Goal: Information Seeking & Learning: Compare options

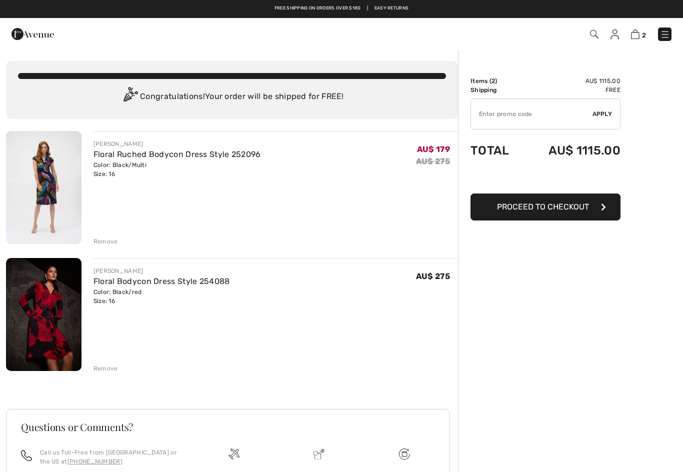
click at [596, 33] on img at bounding box center [594, 34] width 8 height 8
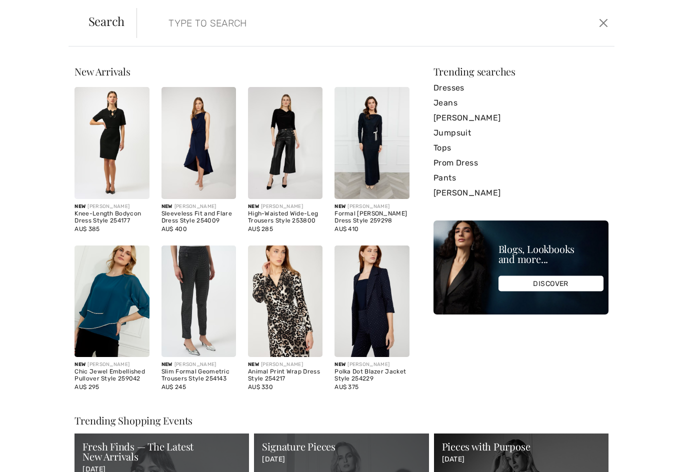
click at [457, 85] on link "Dresses" at bounding box center [520, 87] width 175 height 15
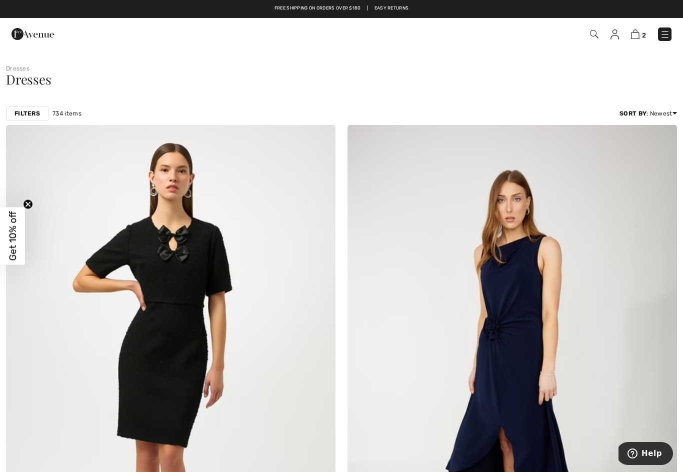
click at [667, 32] on img at bounding box center [665, 34] width 10 height 10
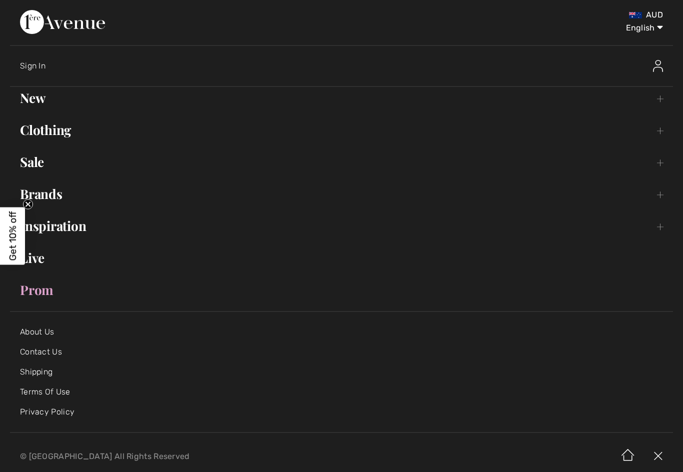
click at [34, 167] on link "Sale Toggle submenu" at bounding box center [341, 162] width 663 height 22
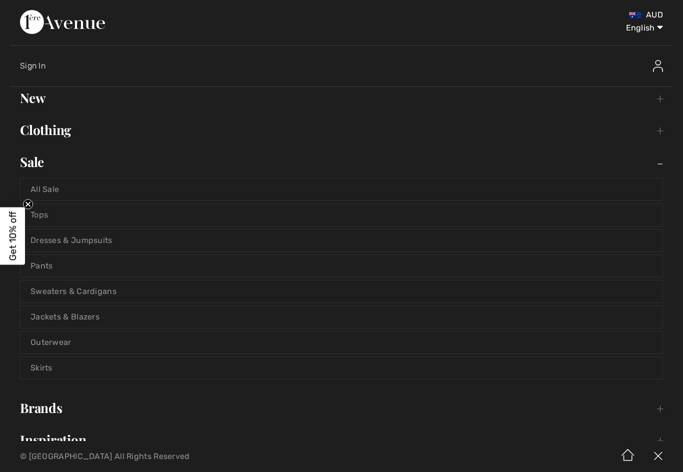
click at [108, 238] on link "Dresses & Jumpsuits" at bounding box center [341, 240] width 642 height 22
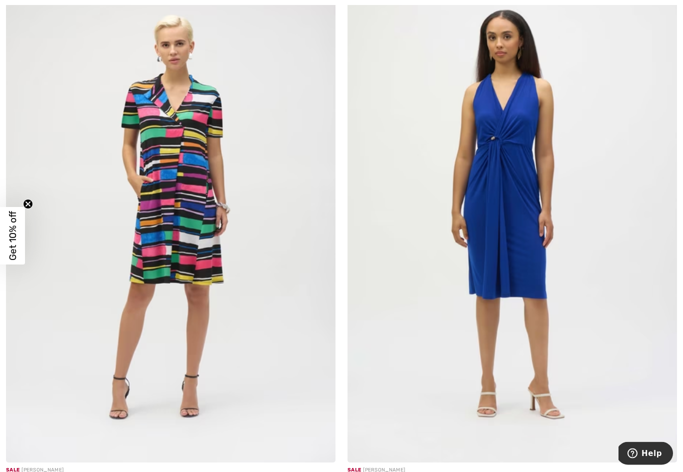
scroll to position [5062, 0]
click at [194, 232] on img at bounding box center [170, 215] width 329 height 494
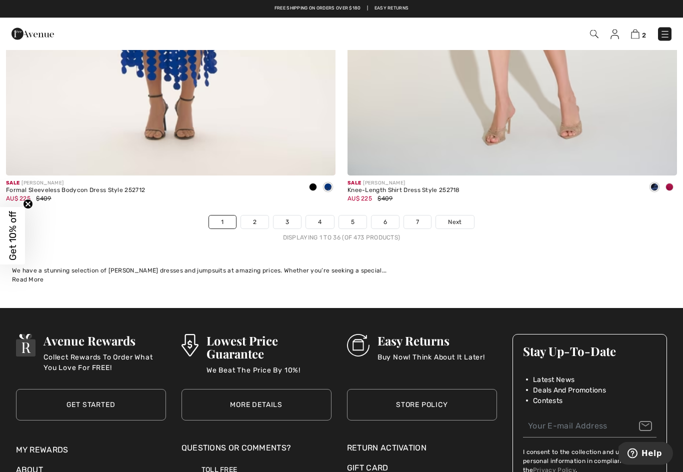
scroll to position [9746, 0]
click at [455, 217] on span "Next" at bounding box center [454, 221] width 13 height 9
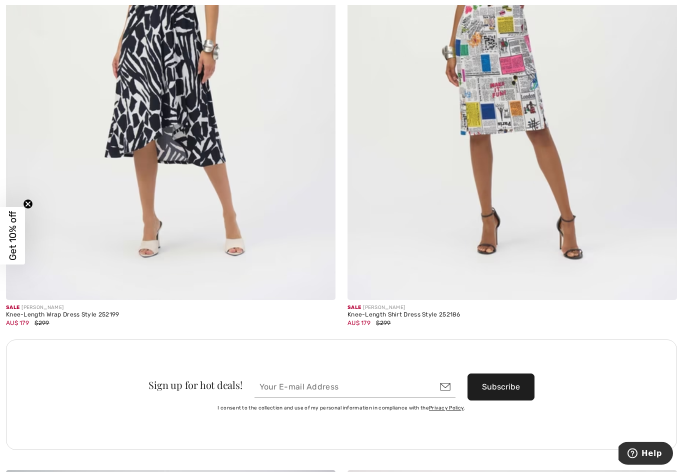
scroll to position [6291, 0]
click at [657, 400] on div "I consent to the collection and use of my personal information in compliance wi…" at bounding box center [341, 407] width 643 height 15
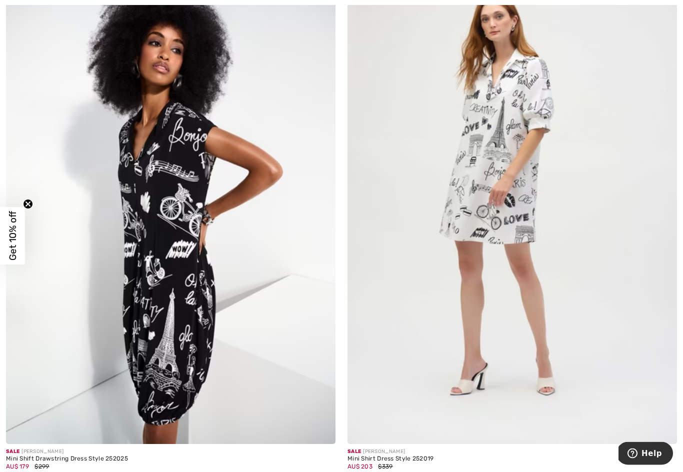
scroll to position [7878, 0]
click at [192, 315] on img at bounding box center [170, 197] width 329 height 494
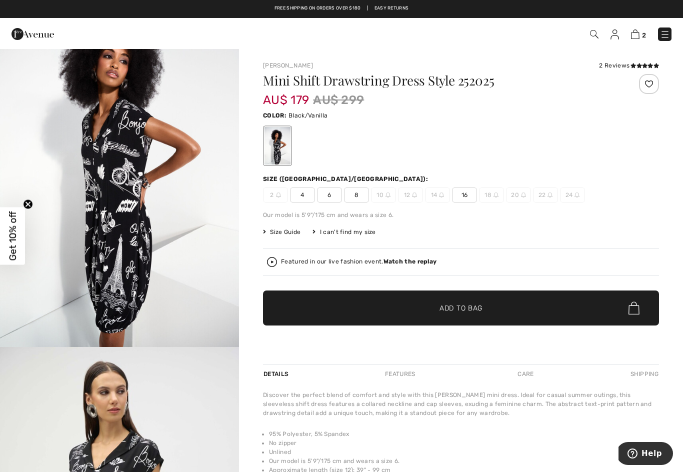
scroll to position [59, 0]
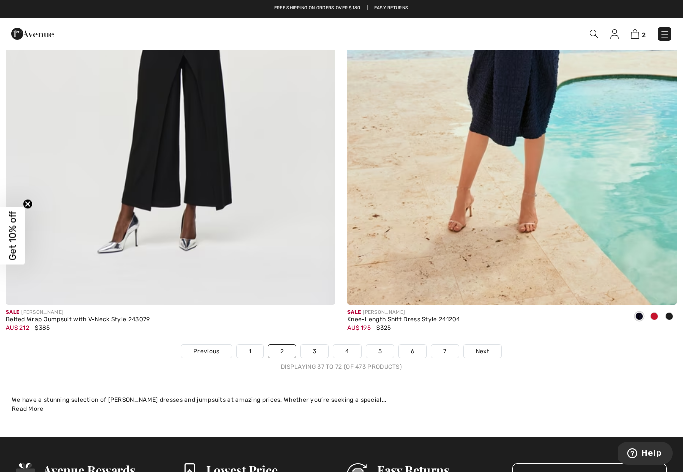
scroll to position [9617, 0]
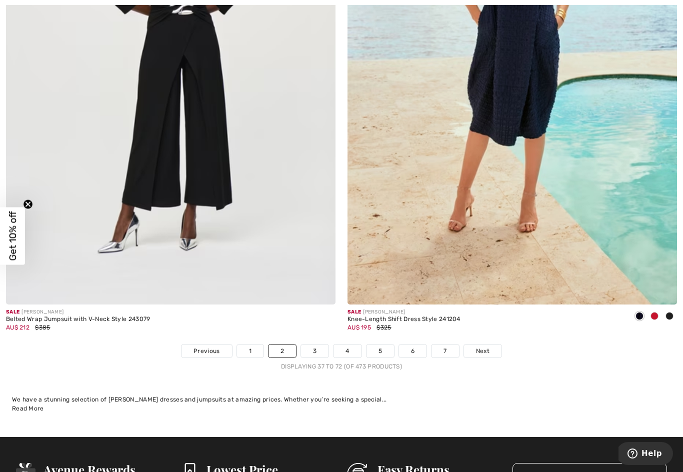
click at [481, 346] on span "Next" at bounding box center [482, 350] width 13 height 9
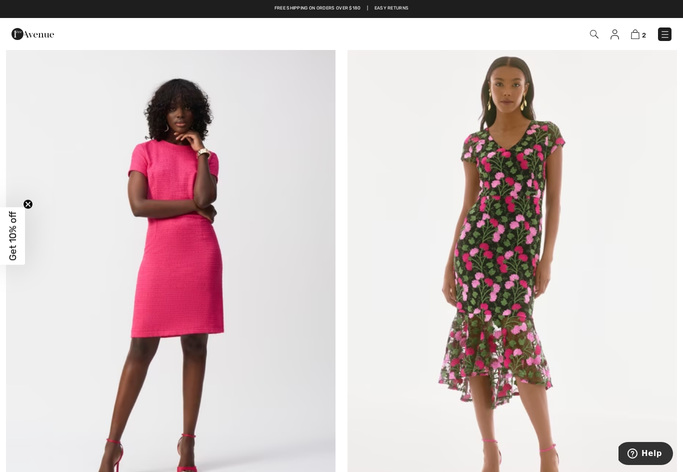
scroll to position [2758, 0]
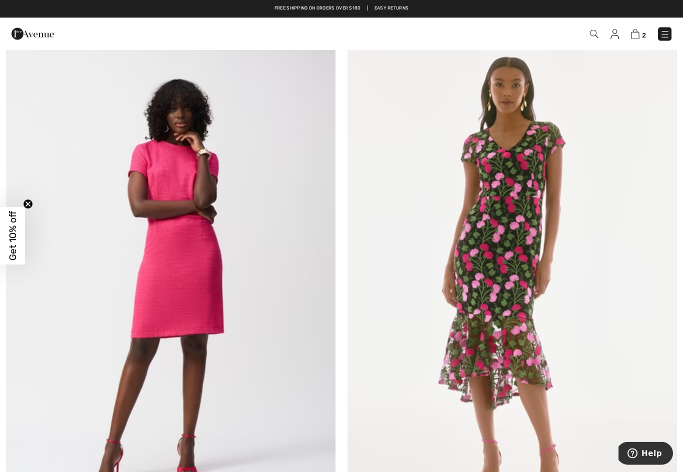
click at [159, 362] on img at bounding box center [170, 280] width 329 height 494
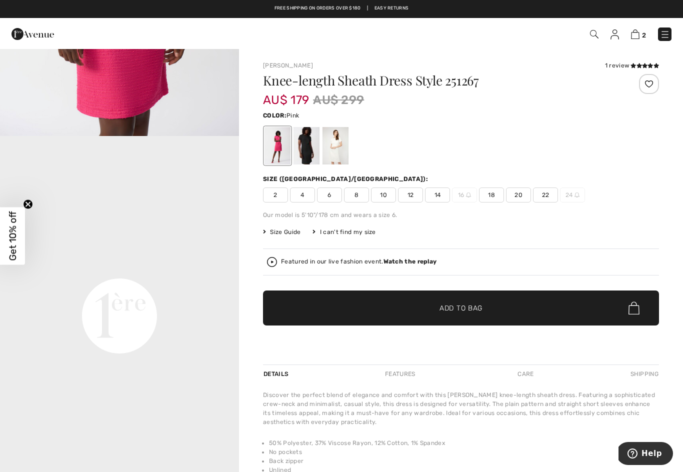
scroll to position [633, 0]
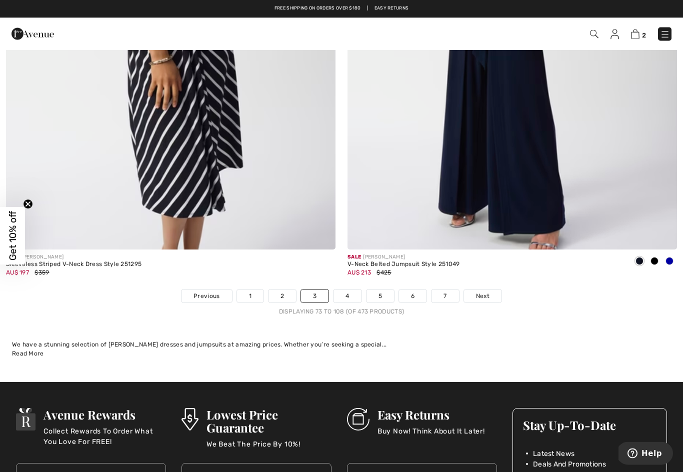
scroll to position [9671, 0]
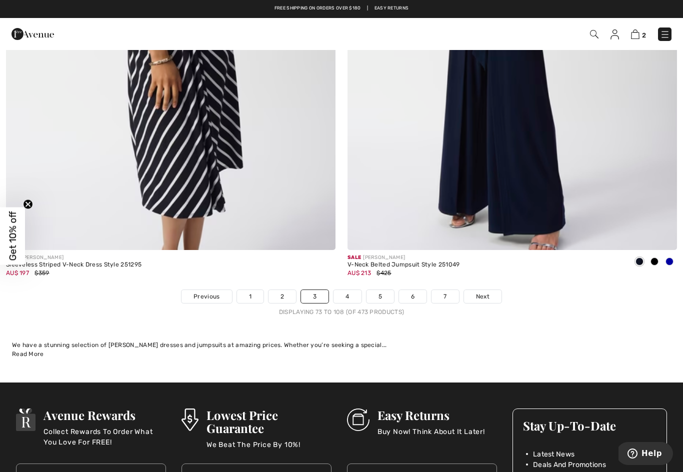
click at [478, 292] on span "Next" at bounding box center [482, 296] width 13 height 9
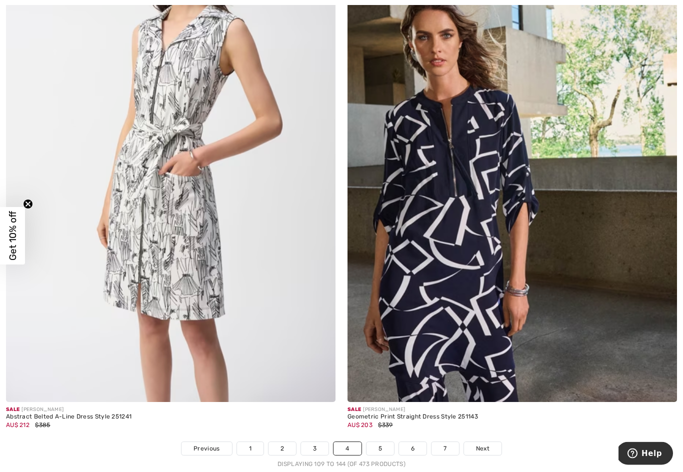
scroll to position [9520, 0]
click at [482, 443] on span "Next" at bounding box center [482, 447] width 13 height 9
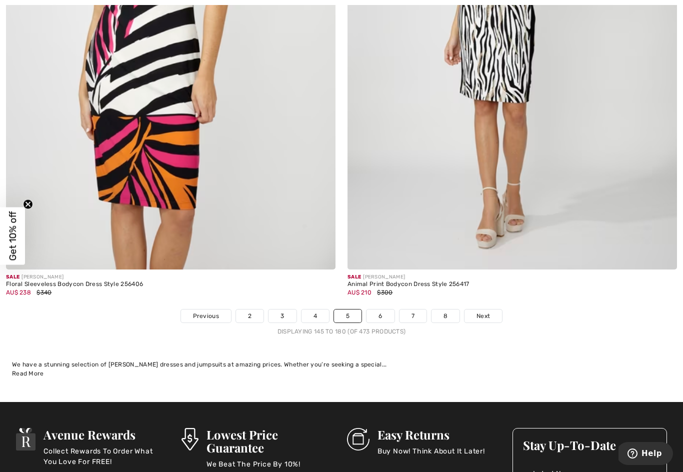
scroll to position [9653, 0]
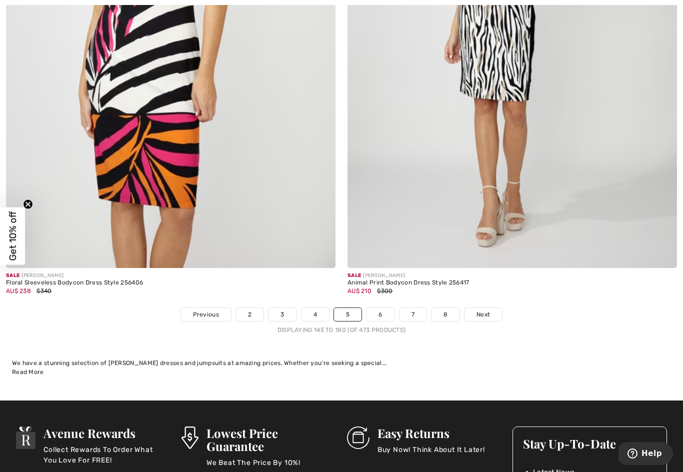
click at [484, 310] on span "Next" at bounding box center [482, 314] width 13 height 9
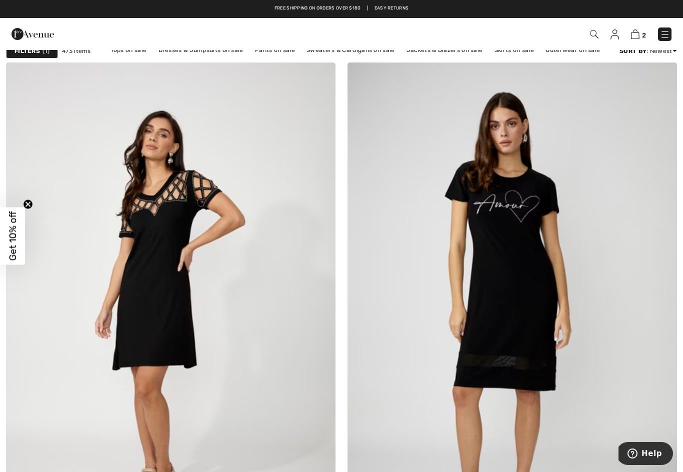
scroll to position [62, 0]
click at [525, 322] on img at bounding box center [511, 310] width 329 height 494
click at [525, 302] on img at bounding box center [511, 310] width 329 height 494
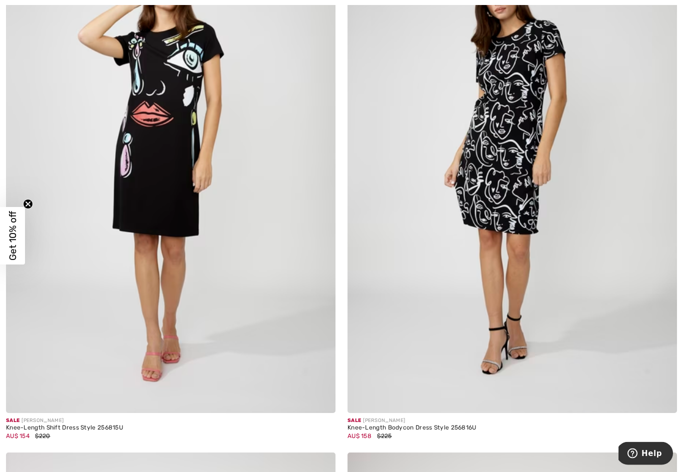
scroll to position [741, 0]
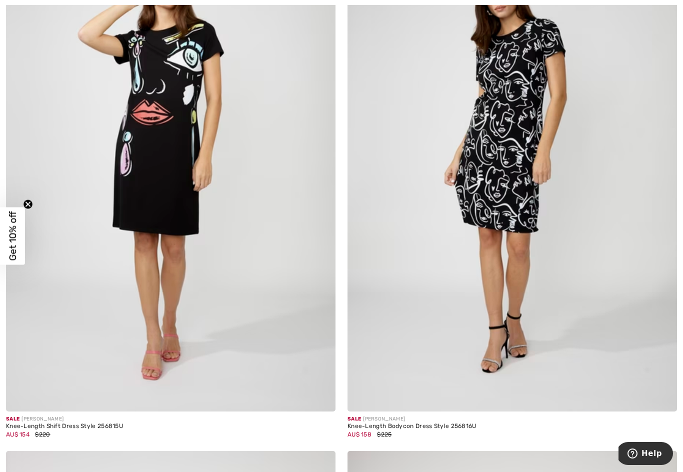
click at [59, 357] on img at bounding box center [170, 164] width 329 height 494
click at [58, 347] on img at bounding box center [170, 164] width 329 height 494
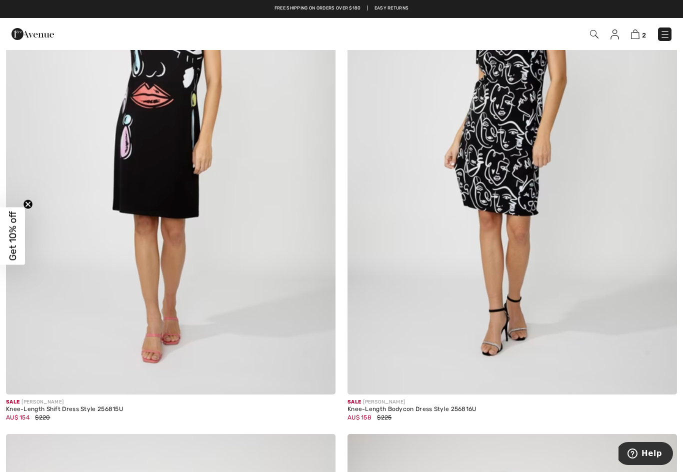
click at [515, 294] on img at bounding box center [511, 147] width 329 height 494
click at [520, 288] on img at bounding box center [511, 147] width 329 height 494
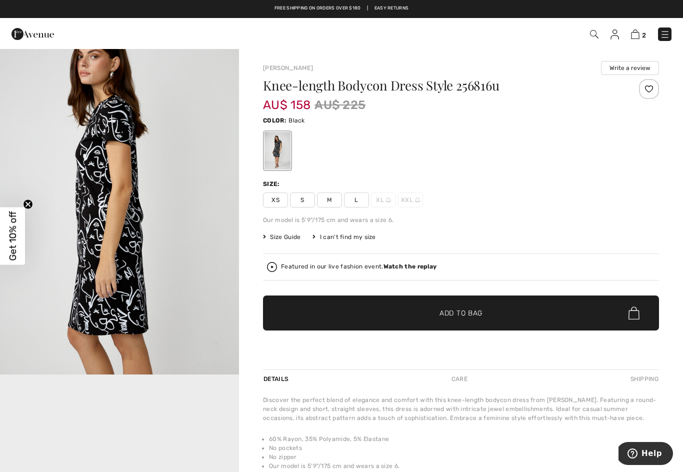
scroll to position [390, 0]
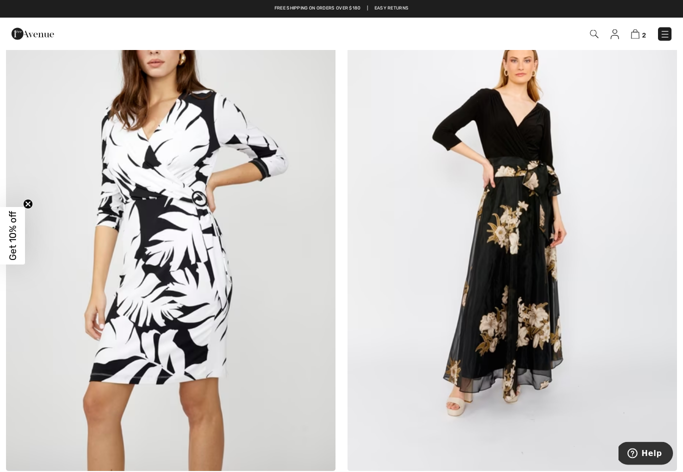
scroll to position [5583, 0]
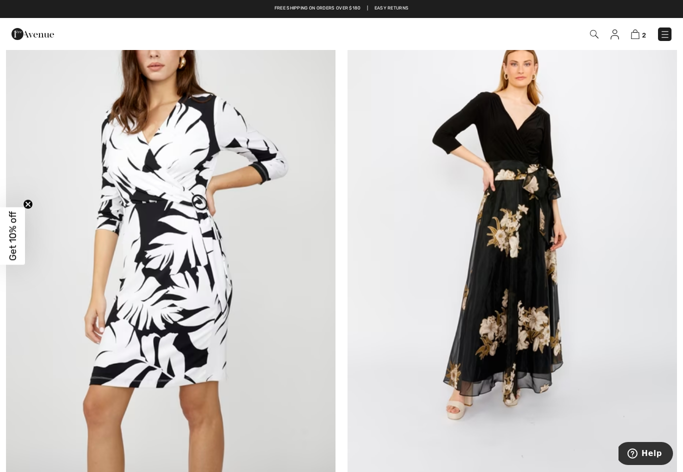
click at [137, 368] on img at bounding box center [170, 227] width 329 height 494
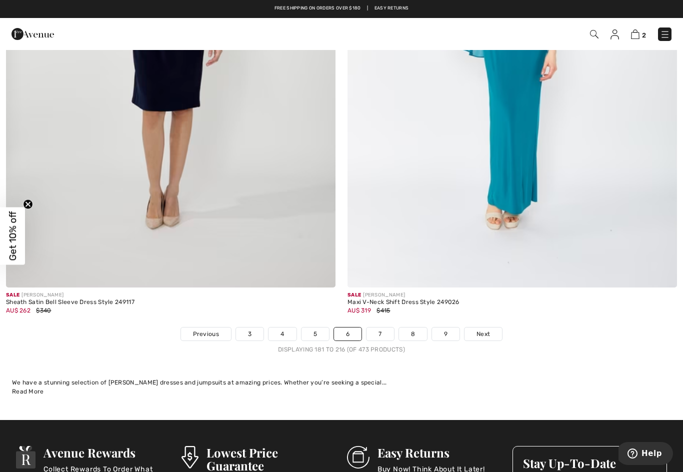
scroll to position [9633, 0]
click at [481, 330] on span "Next" at bounding box center [482, 334] width 13 height 9
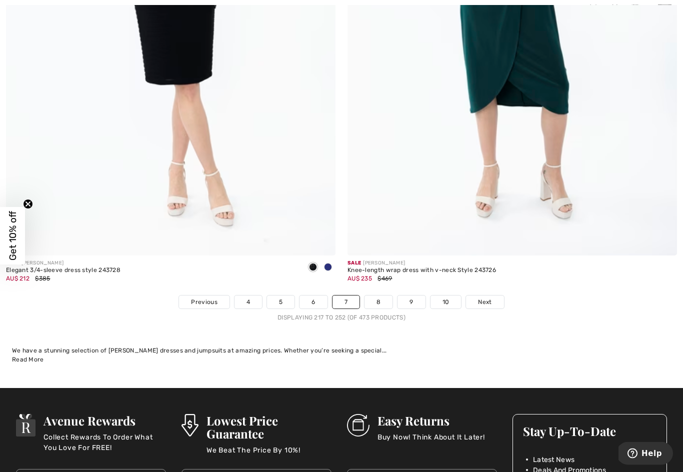
scroll to position [9666, 0]
click at [483, 297] on span "Next" at bounding box center [484, 301] width 13 height 9
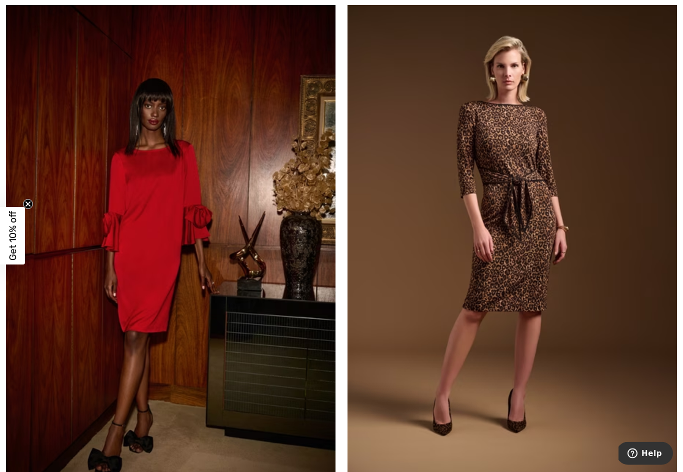
scroll to position [1199, 0]
click at [508, 357] on img at bounding box center [511, 240] width 329 height 494
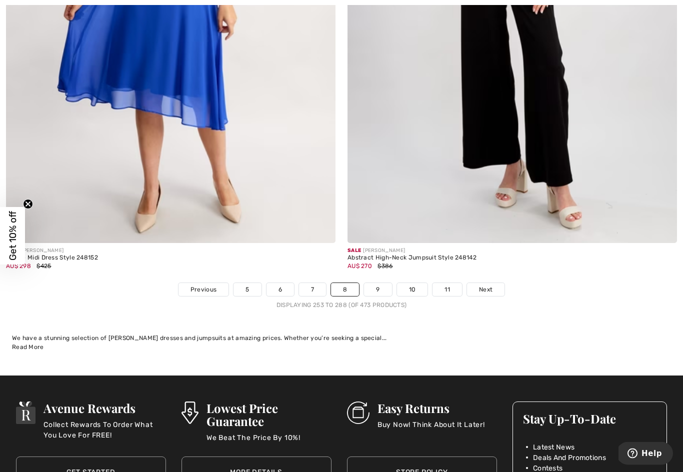
scroll to position [9679, 0]
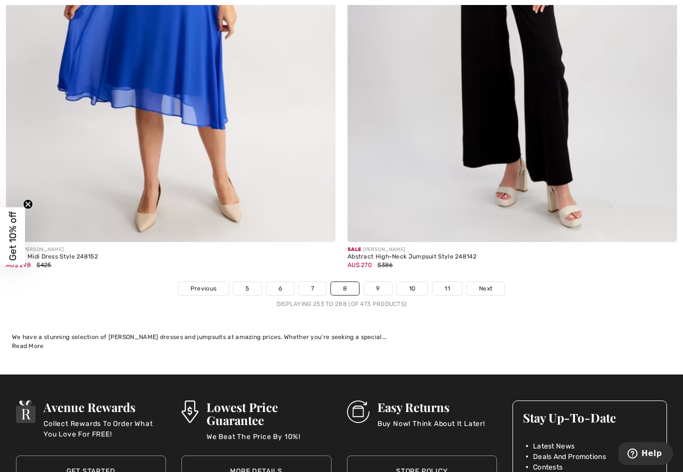
click at [480, 284] on span "Next" at bounding box center [485, 288] width 13 height 9
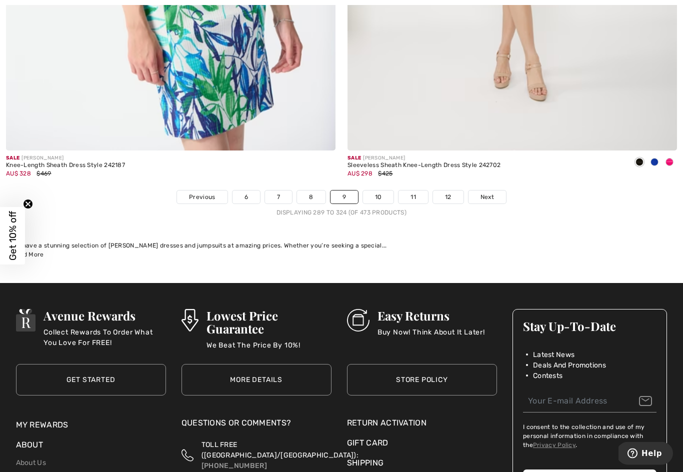
scroll to position [9771, 0]
click at [487, 192] on span "Next" at bounding box center [486, 196] width 13 height 9
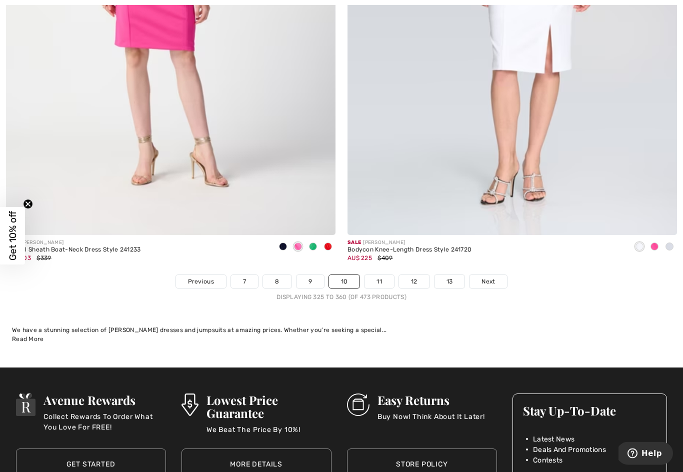
scroll to position [9690, 0]
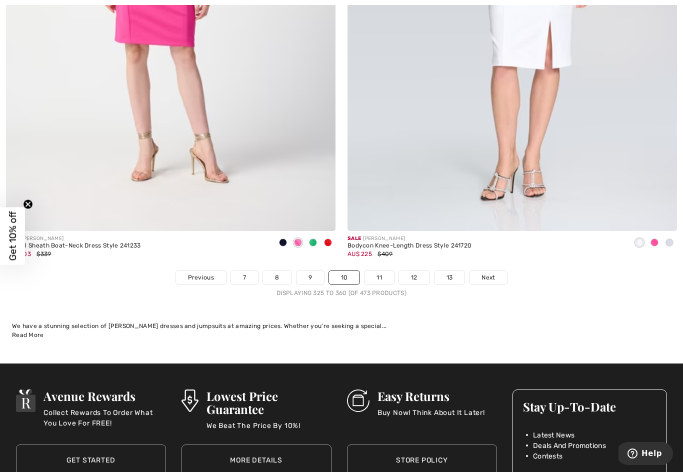
click at [486, 273] on span "Next" at bounding box center [487, 277] width 13 height 9
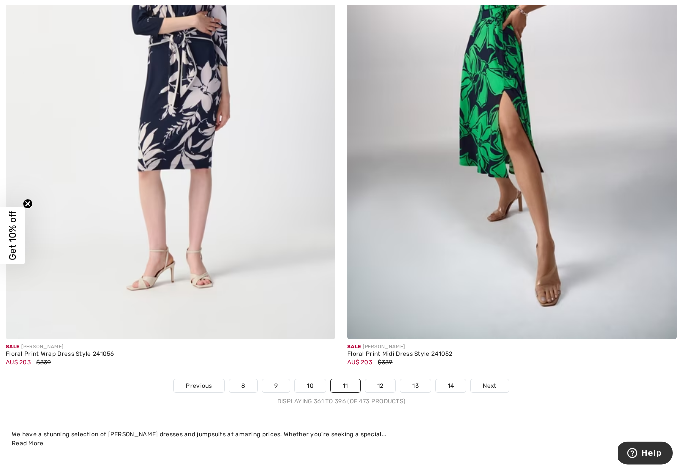
scroll to position [9582, 0]
click at [483, 381] on span "Next" at bounding box center [489, 385] width 13 height 9
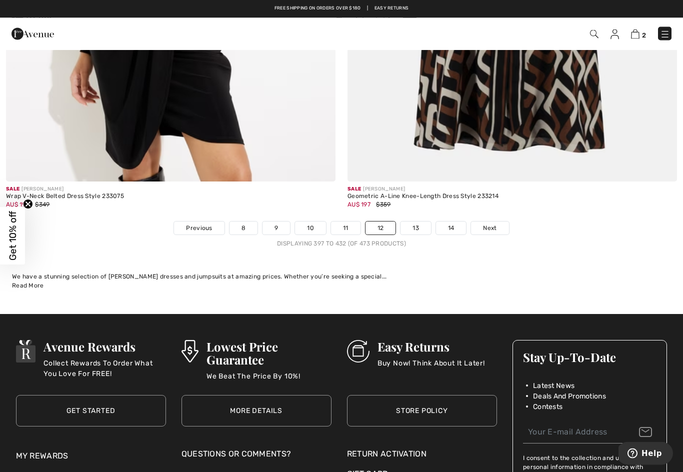
scroll to position [9740, 0]
click at [488, 223] on span "Next" at bounding box center [489, 227] width 13 height 9
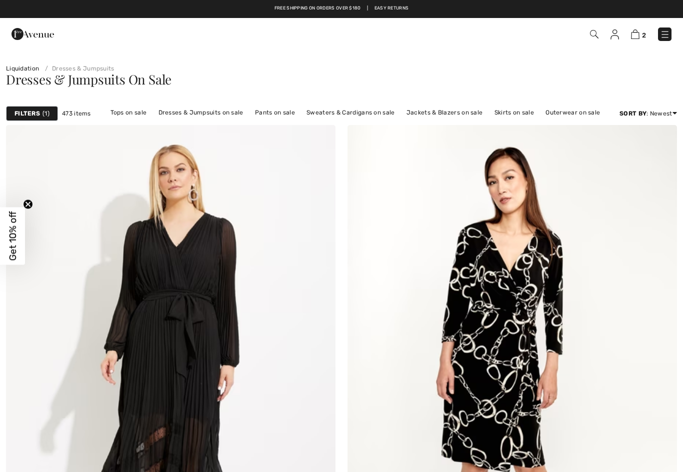
checkbox input "true"
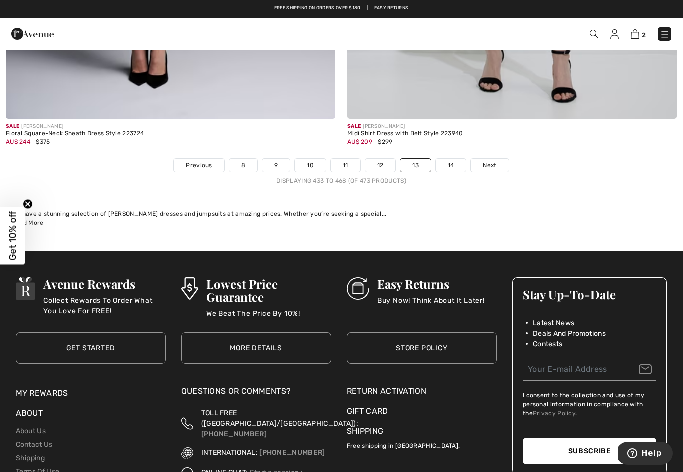
scroll to position [9797, 0]
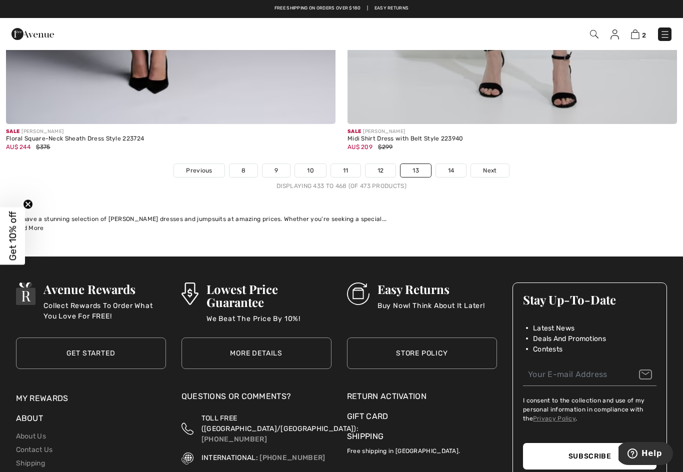
click at [487, 166] on span "Next" at bounding box center [489, 170] width 13 height 9
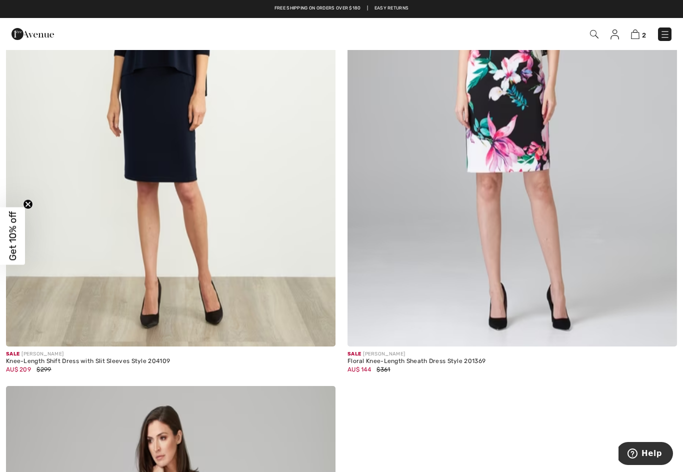
scroll to position [799, 0]
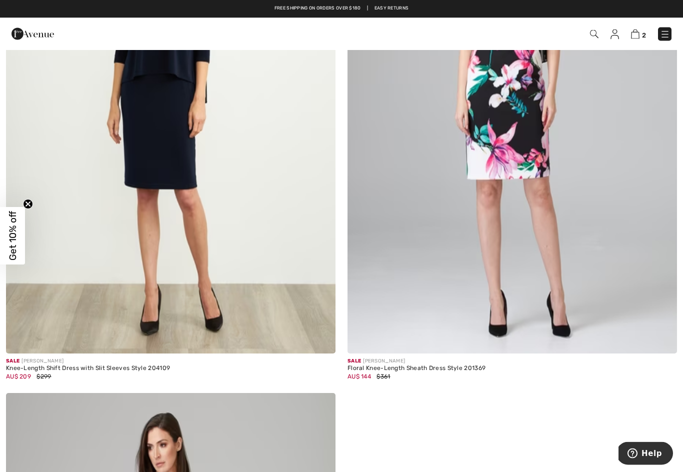
click at [662, 32] on img at bounding box center [665, 34] width 10 height 10
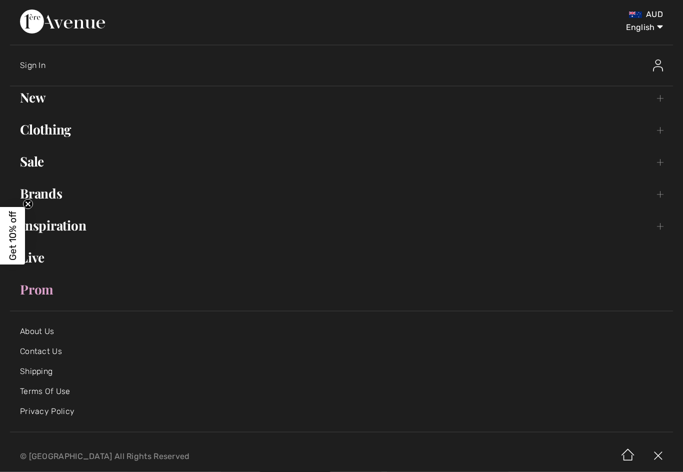
scroll to position [799, 0]
click at [32, 98] on link "New Toggle submenu" at bounding box center [341, 98] width 663 height 22
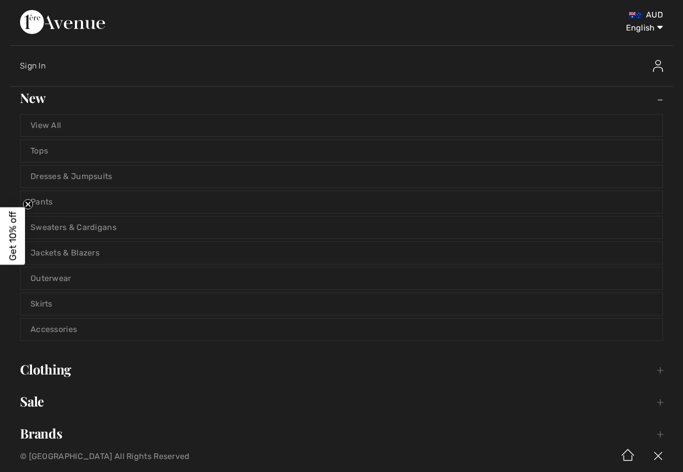
click at [42, 174] on link "Dresses & Jumpsuits" at bounding box center [341, 176] width 642 height 22
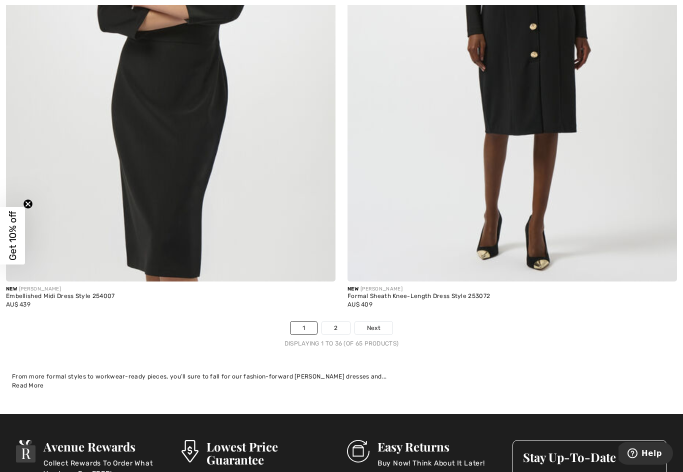
scroll to position [9639, 0]
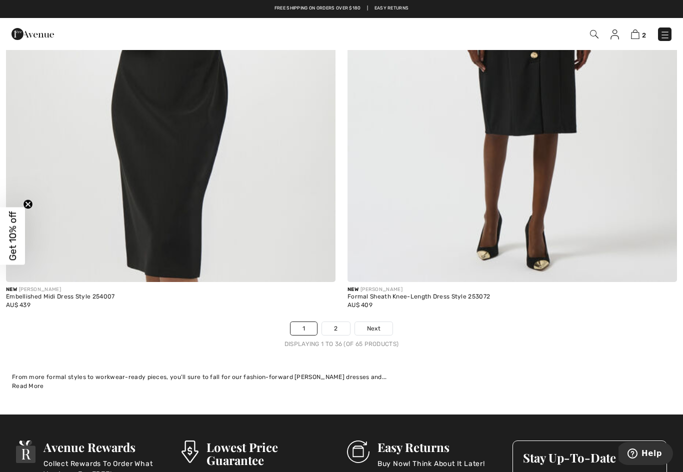
click at [374, 324] on span "Next" at bounding box center [373, 328] width 13 height 9
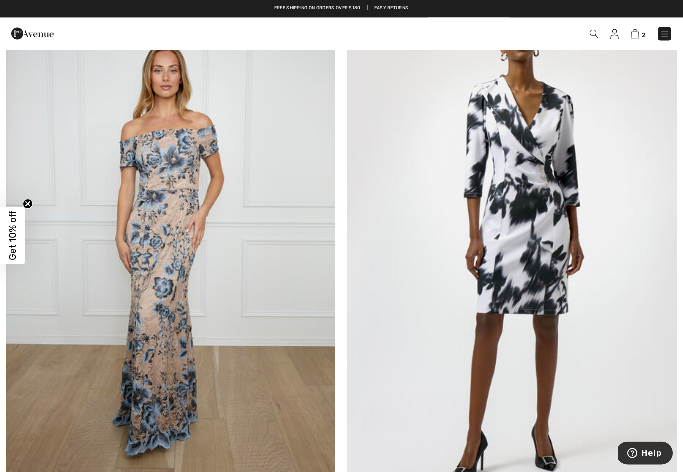
scroll to position [6761, 0]
click at [519, 286] on img at bounding box center [511, 246] width 329 height 494
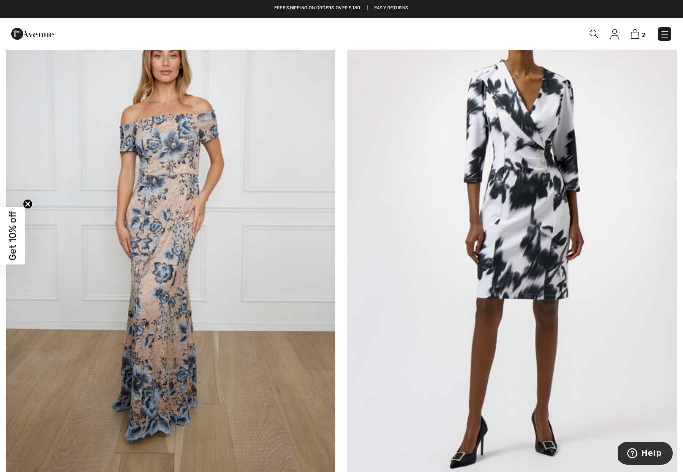
click at [527, 264] on img at bounding box center [511, 231] width 329 height 494
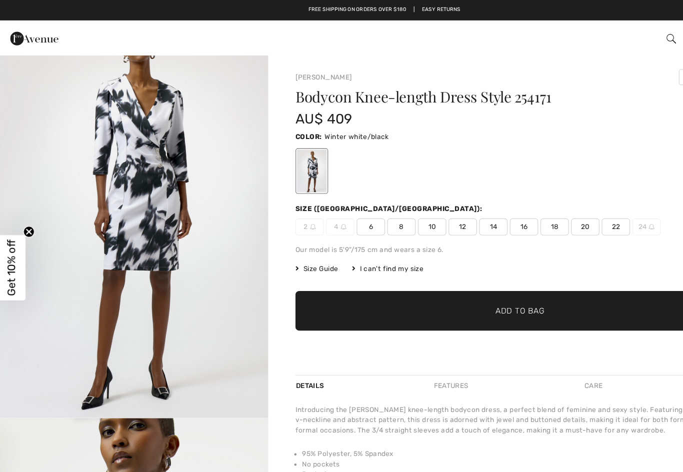
scroll to position [37, 0]
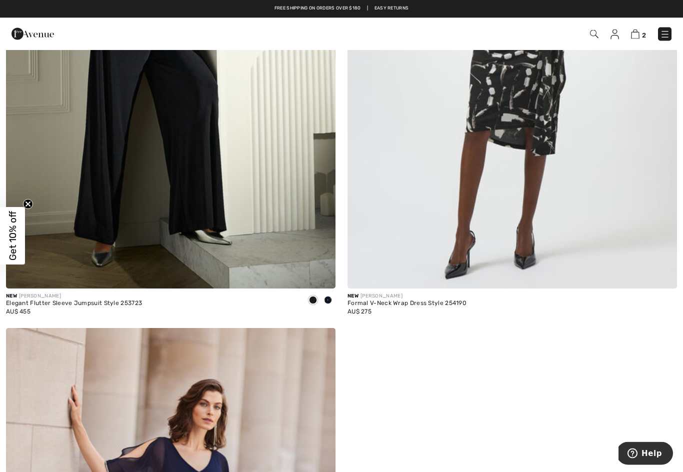
scroll to position [7498, 0]
click at [663, 34] on img at bounding box center [665, 34] width 10 height 10
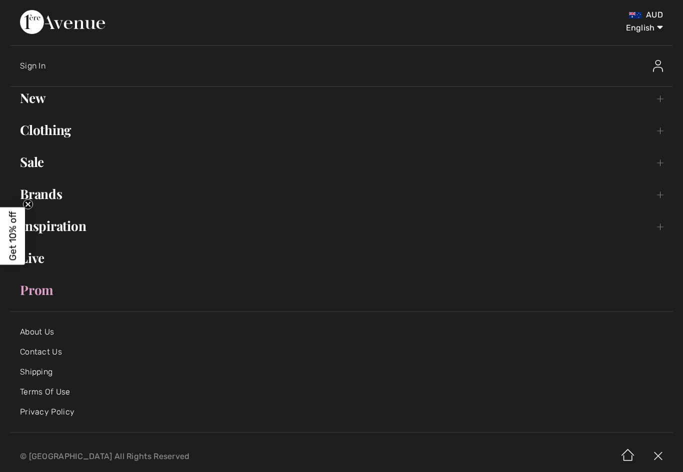
click at [48, 194] on link "Brands Open submenu" at bounding box center [341, 194] width 663 height 22
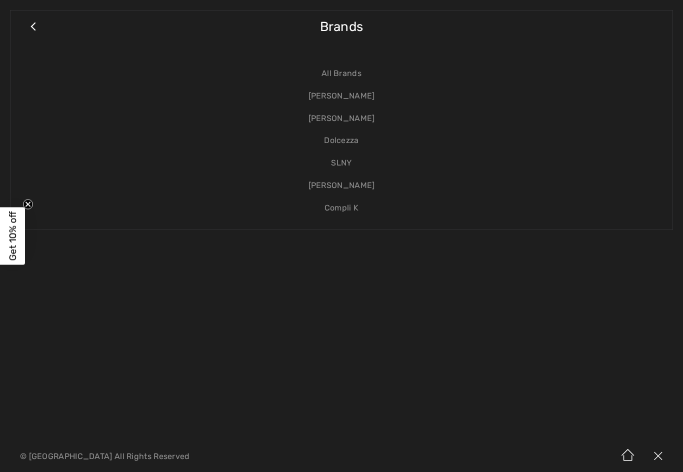
click at [348, 75] on link "All Brands" at bounding box center [341, 73] width 642 height 22
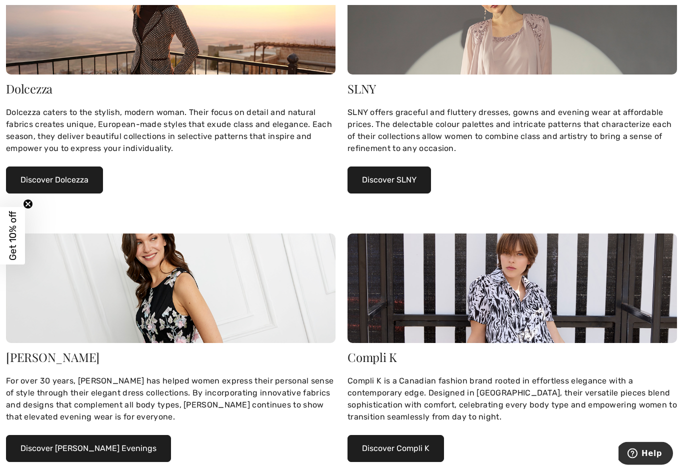
scroll to position [474, 0]
click at [51, 449] on button "Discover [PERSON_NAME] Evenings" at bounding box center [88, 448] width 165 height 27
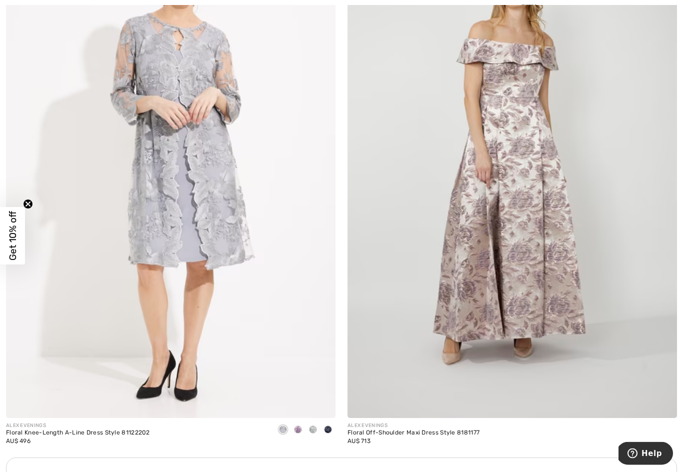
scroll to position [6353, 0]
click at [299, 428] on span at bounding box center [298, 429] width 8 height 8
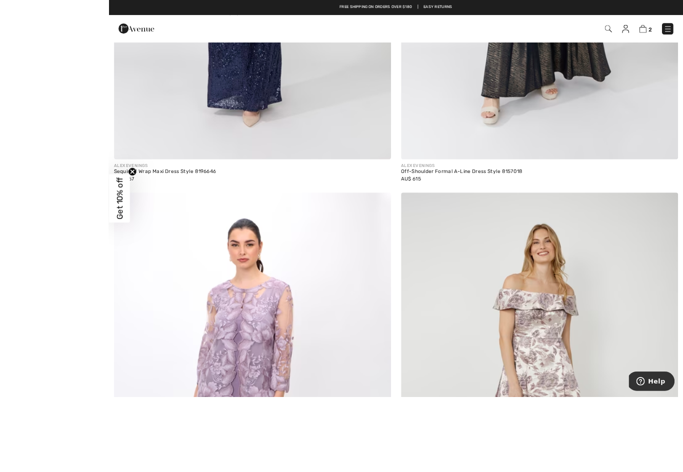
scroll to position [6160, 0]
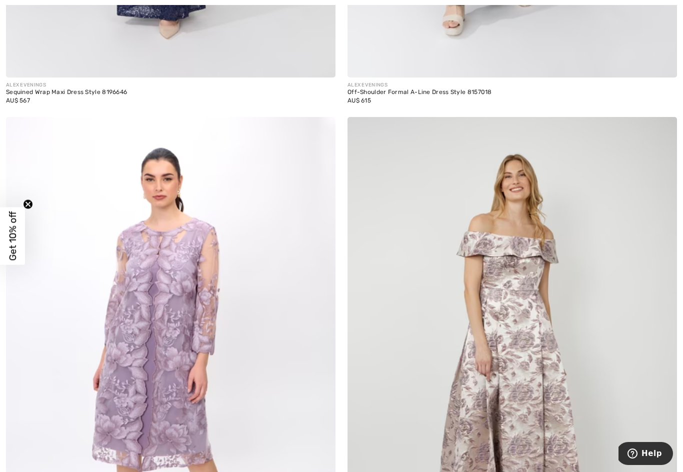
click at [256, 379] on img at bounding box center [170, 364] width 329 height 494
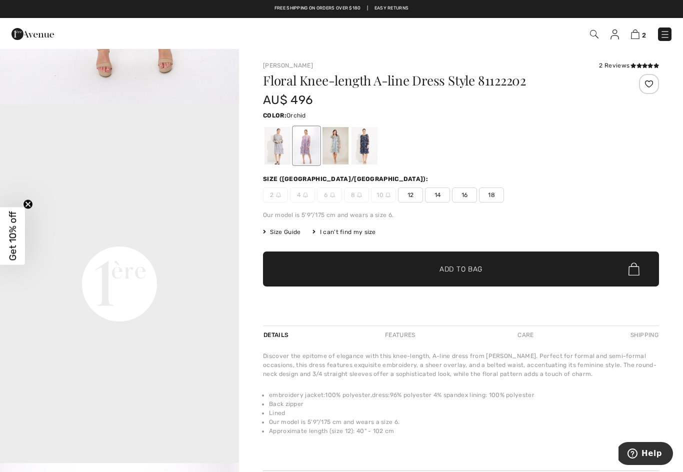
scroll to position [660, 0]
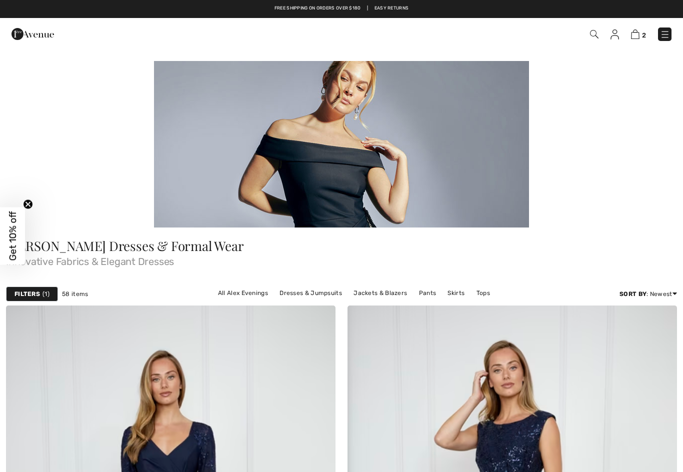
checkbox input "true"
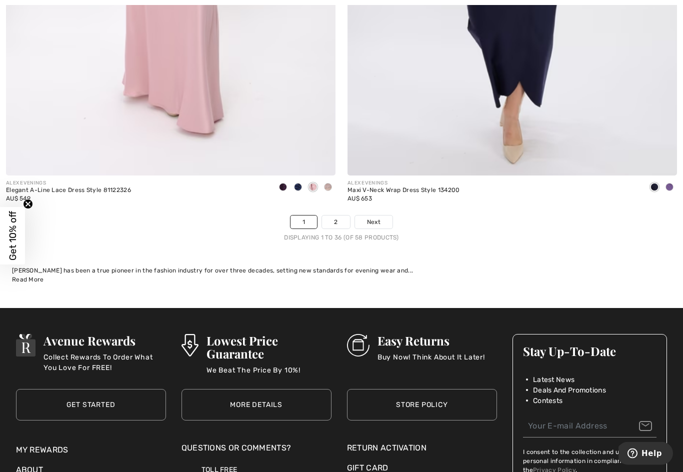
scroll to position [9939, 0]
click at [369, 217] on span "Next" at bounding box center [373, 221] width 13 height 9
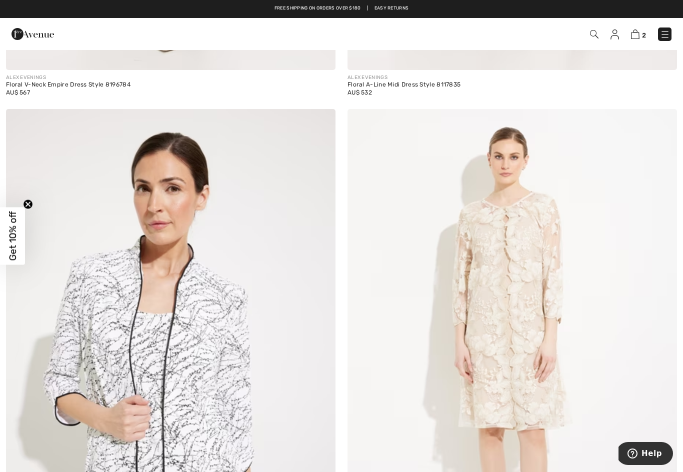
scroll to position [5632, 0]
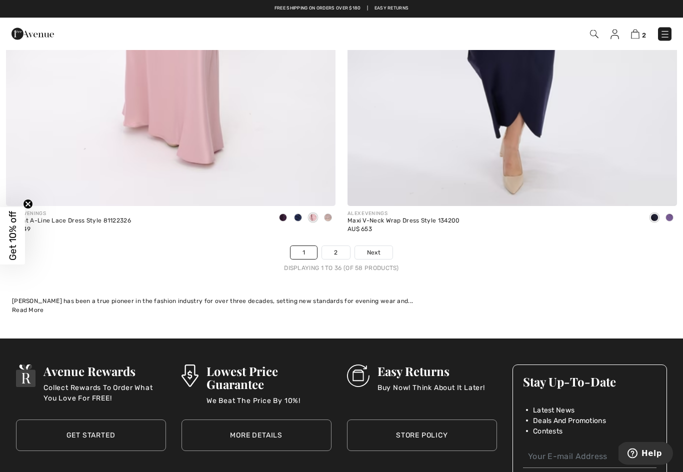
scroll to position [9890, 0]
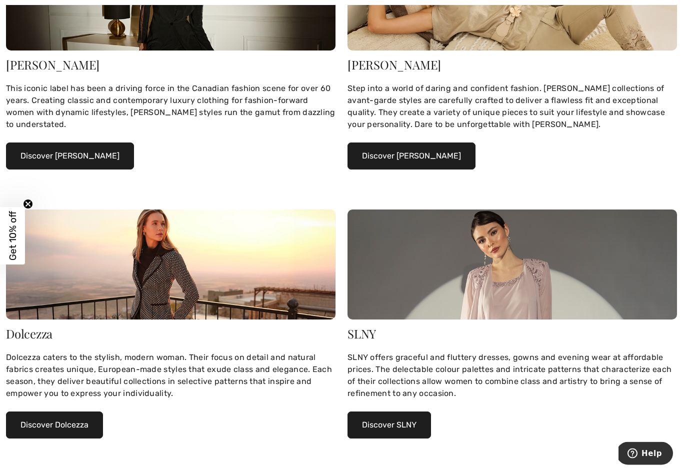
scroll to position [229, 0]
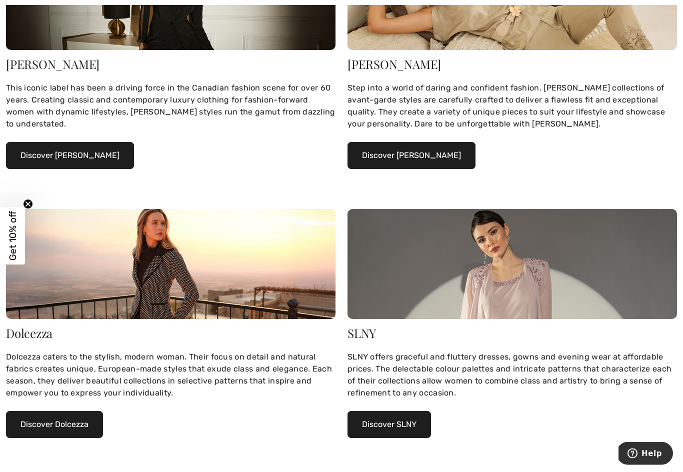
click at [47, 424] on button "Discover Dolcezza" at bounding box center [54, 424] width 97 height 27
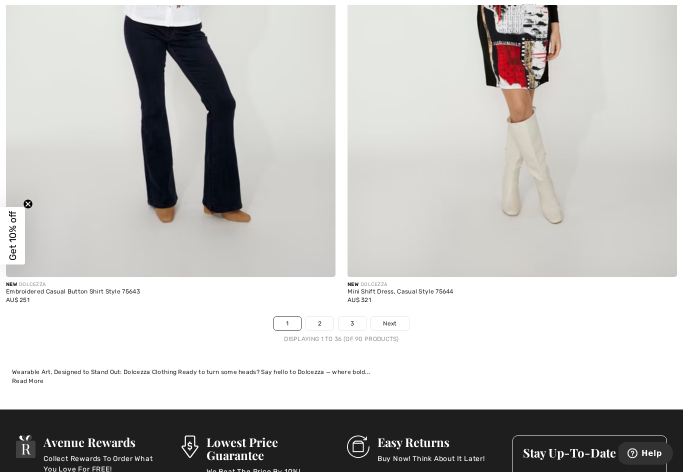
scroll to position [9843, 0]
click at [387, 317] on link "Next" at bounding box center [389, 323] width 37 height 13
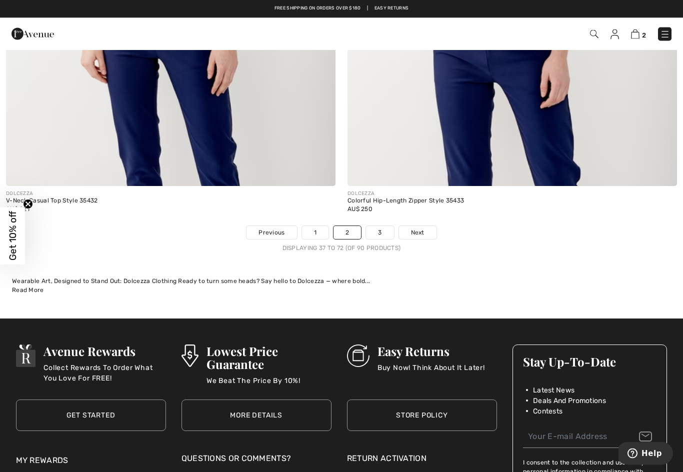
scroll to position [9934, 0]
click at [418, 226] on link "Next" at bounding box center [417, 232] width 37 height 13
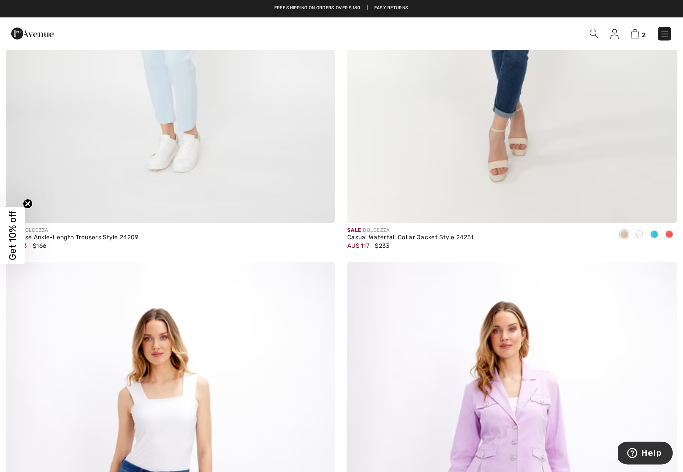
scroll to position [4430, 0]
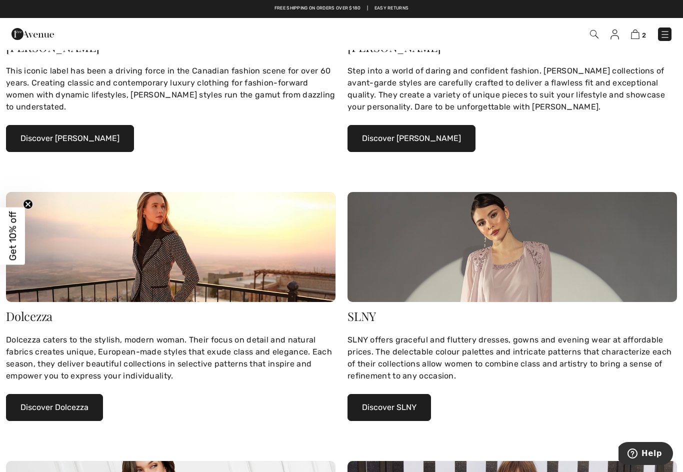
click at [408, 405] on button "Discover SLNY" at bounding box center [388, 407] width 83 height 27
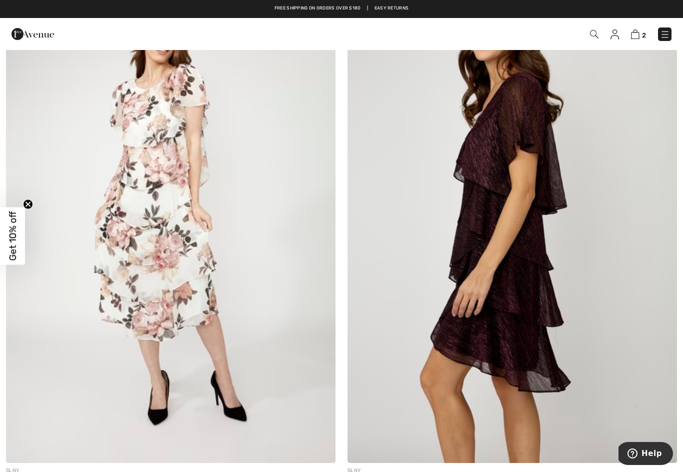
scroll to position [865, 0]
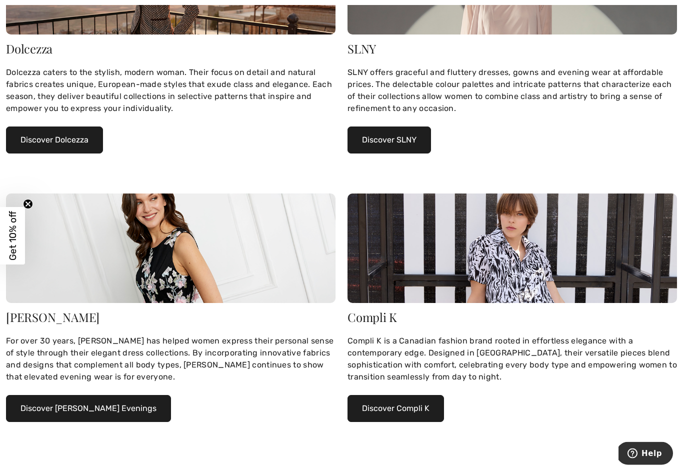
scroll to position [514, 0]
click at [419, 405] on button "Discover Compli K" at bounding box center [395, 408] width 96 height 27
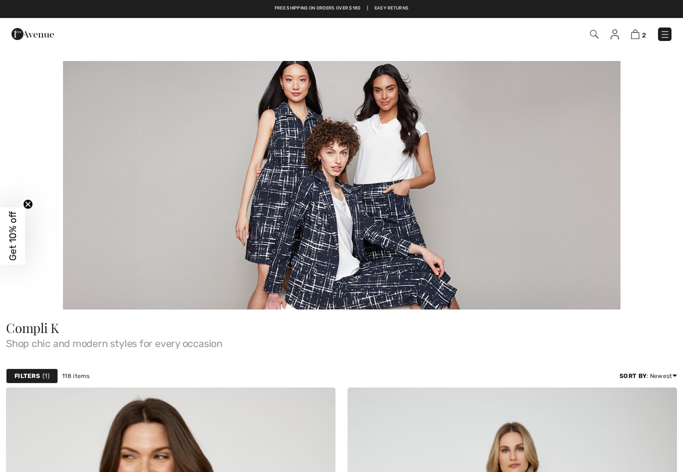
checkbox input "true"
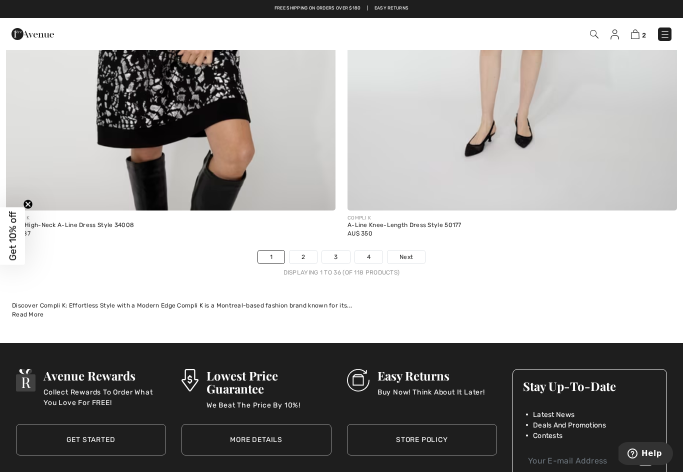
scroll to position [9961, 0]
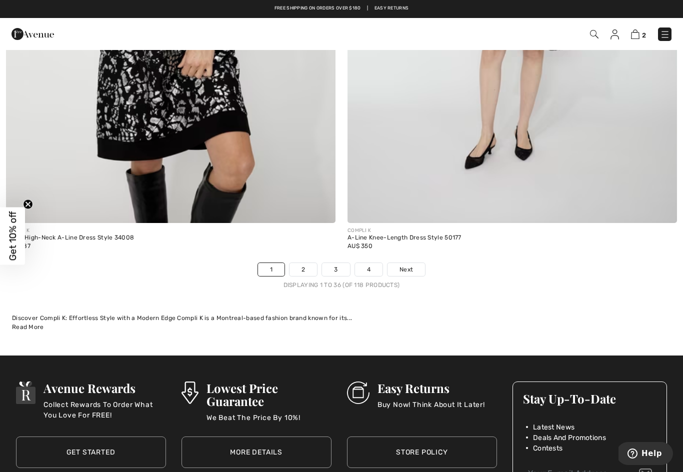
click at [298, 263] on link "2" at bounding box center [302, 269] width 27 height 13
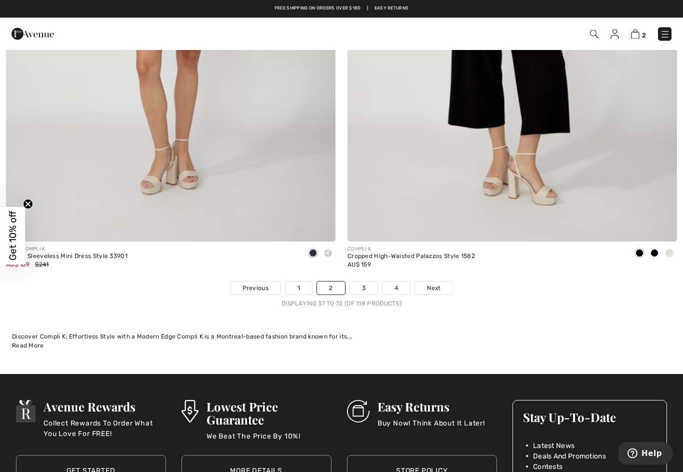
scroll to position [9942, 0]
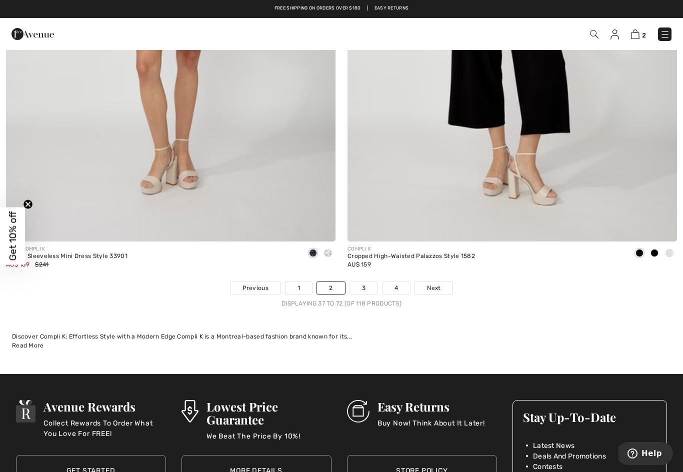
click at [432, 283] on span "Next" at bounding box center [433, 287] width 13 height 9
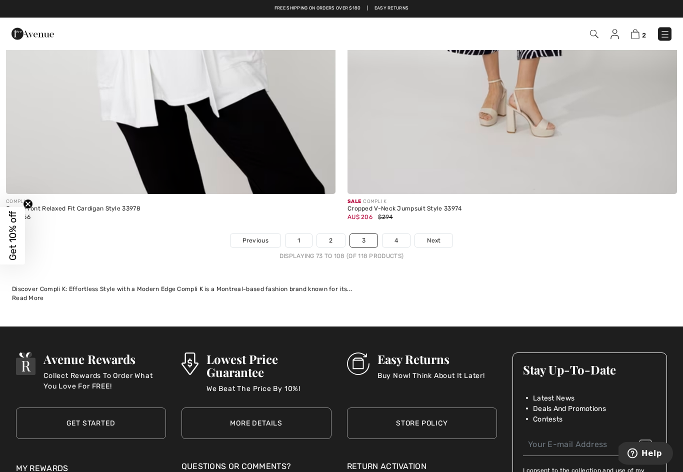
scroll to position [9966, 0]
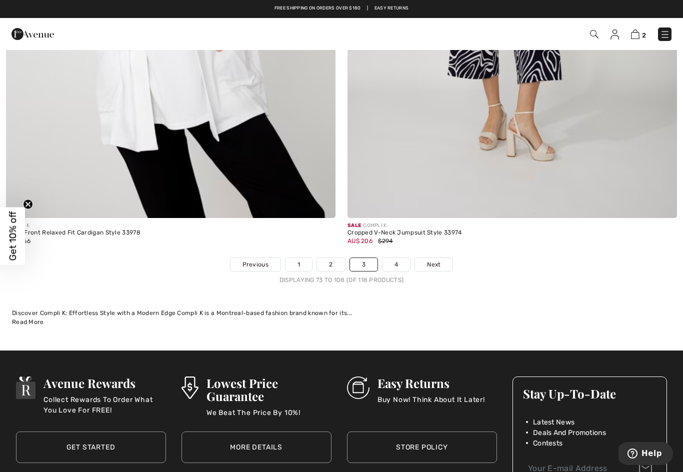
click at [436, 260] on span "Next" at bounding box center [433, 264] width 13 height 9
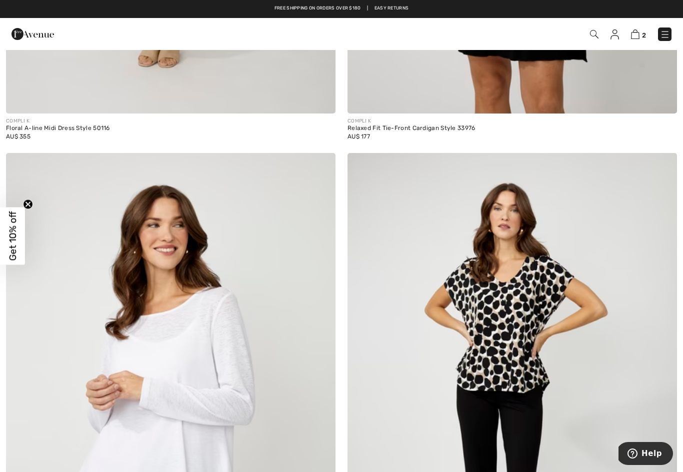
scroll to position [1833, 0]
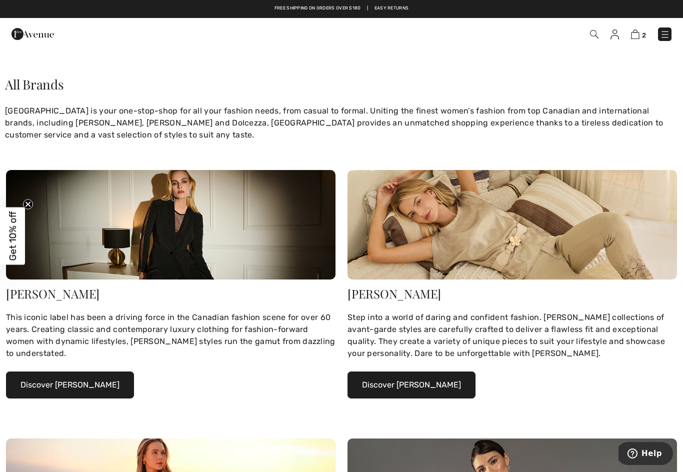
click at [97, 385] on button "Discover Joseph Ribkoff" at bounding box center [70, 384] width 128 height 27
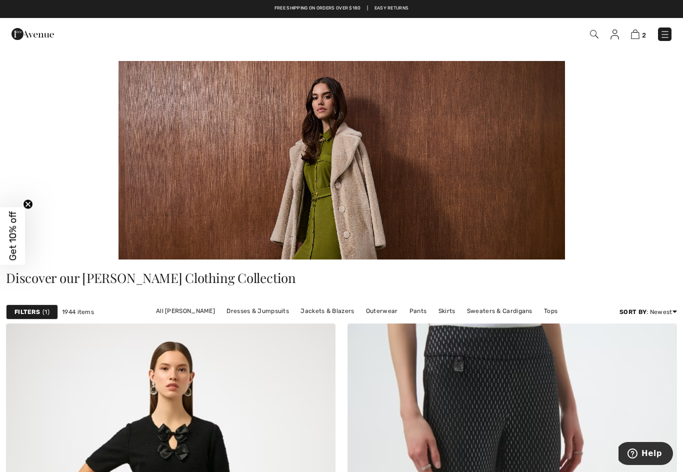
click at [254, 309] on link "Dresses & Jumpsuits" at bounding box center [257, 310] width 72 height 13
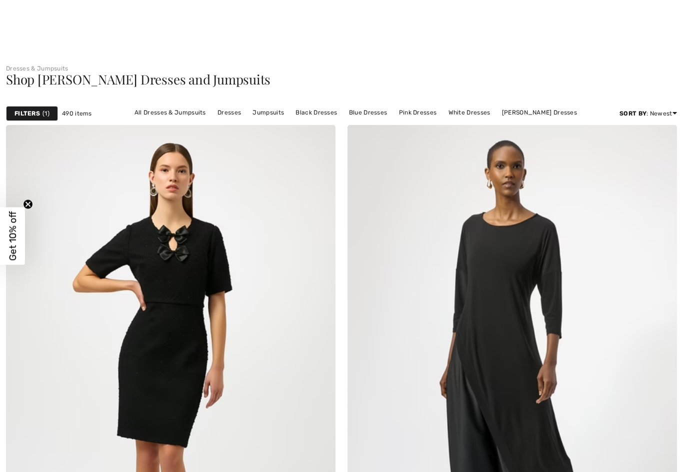
checkbox input "true"
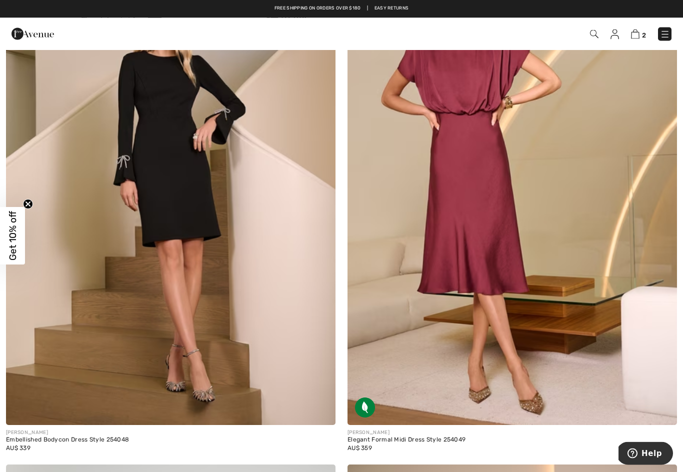
scroll to position [8430, 0]
click at [179, 203] on img at bounding box center [170, 178] width 329 height 494
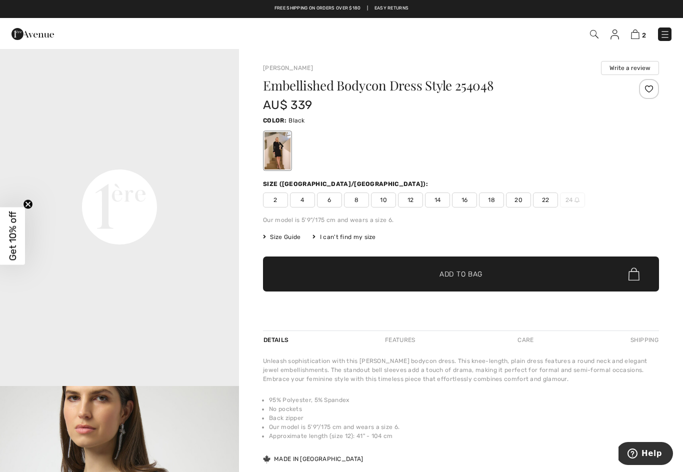
scroll to position [737, 0]
click at [194, 148] on video "Your browser does not support the video tag." at bounding box center [119, 87] width 239 height 119
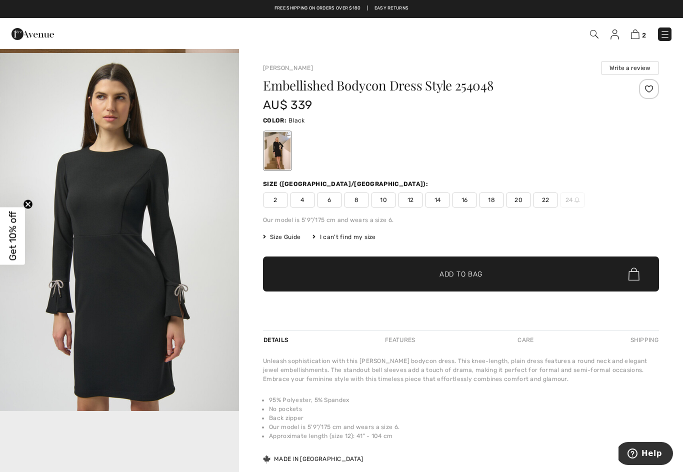
scroll to position [352, 0]
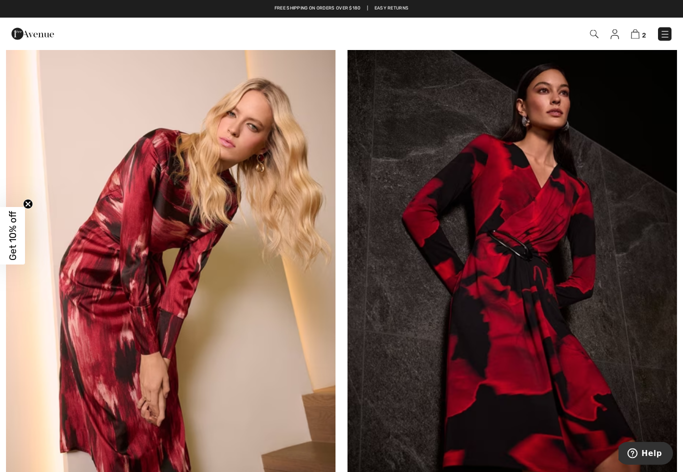
scroll to position [9397, 0]
click at [522, 345] on img at bounding box center [511, 277] width 329 height 494
click at [523, 341] on img at bounding box center [511, 277] width 329 height 494
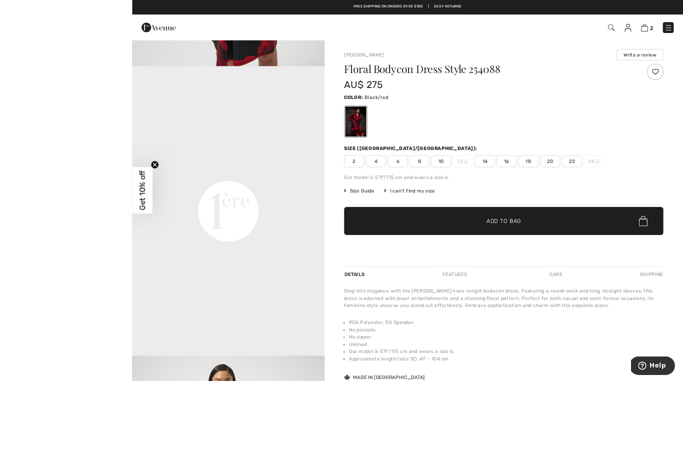
scroll to position [58, 0]
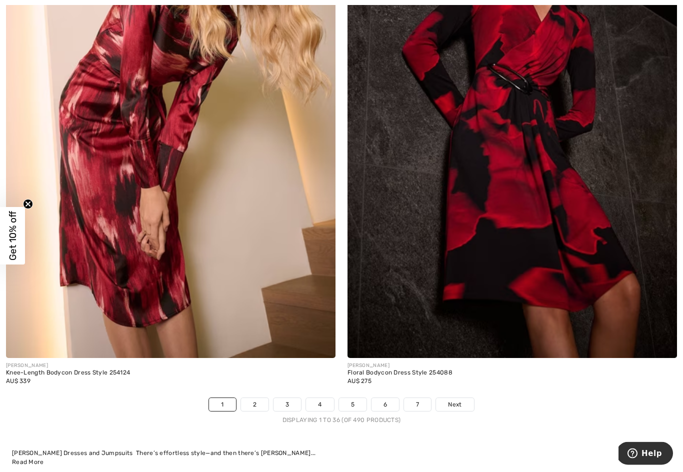
scroll to position [9563, 0]
click at [255, 401] on link "2" at bounding box center [254, 404] width 27 height 13
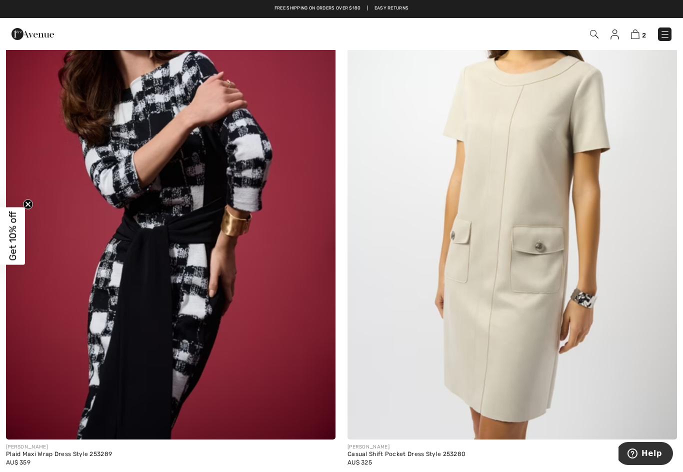
scroll to position [2844, 0]
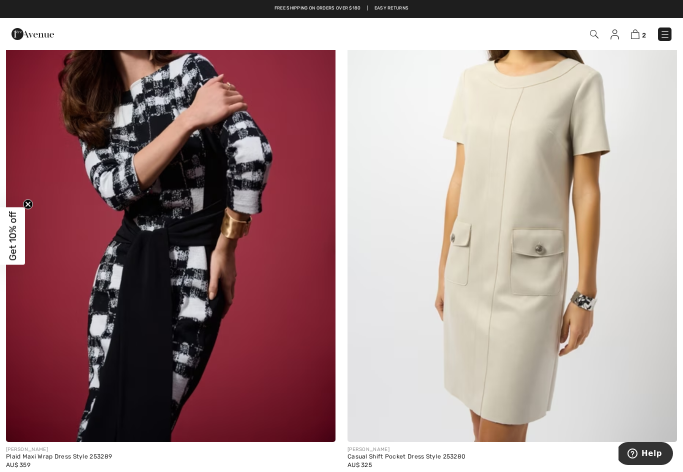
click at [268, 362] on img at bounding box center [170, 195] width 329 height 494
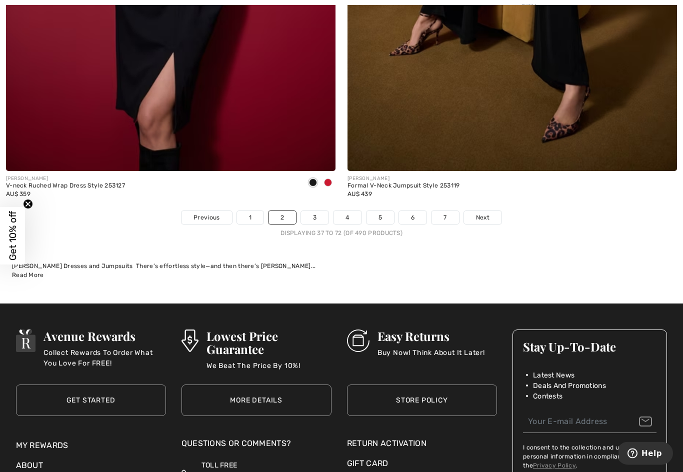
scroll to position [9750, 0]
click at [315, 211] on link "3" at bounding box center [314, 217] width 27 height 13
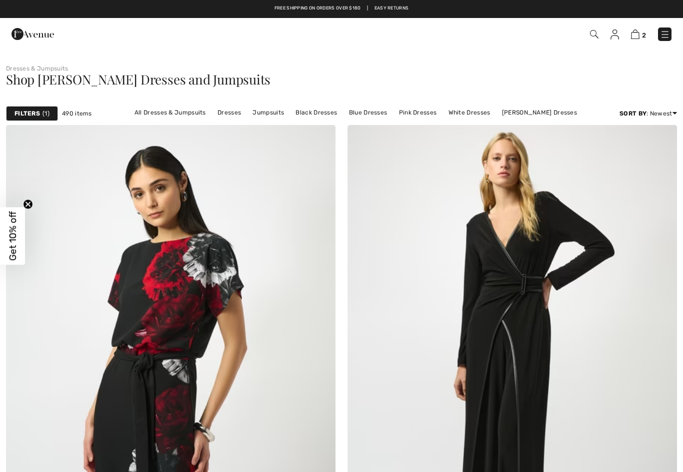
checkbox input "true"
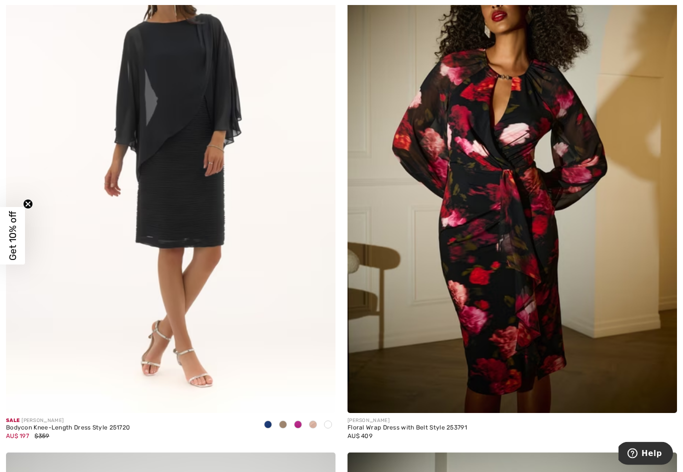
scroll to position [1273, 0]
click at [516, 320] on img at bounding box center [511, 166] width 329 height 494
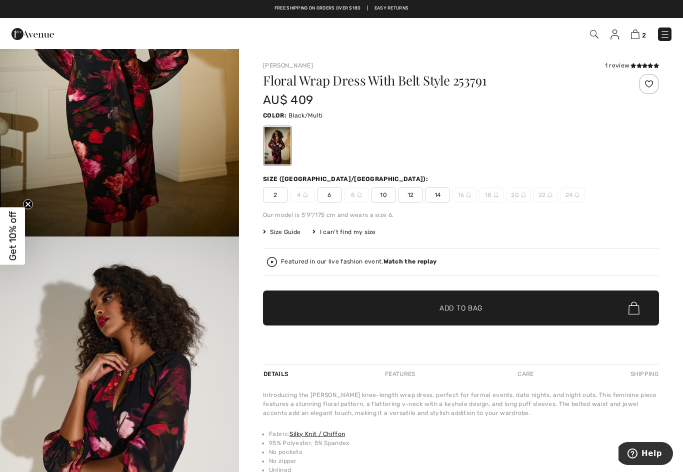
scroll to position [163, 0]
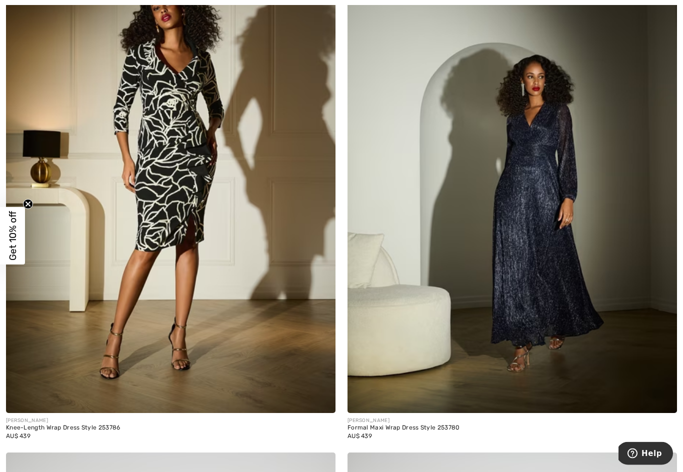
scroll to position [4577, 0]
click at [193, 238] on img at bounding box center [170, 166] width 329 height 494
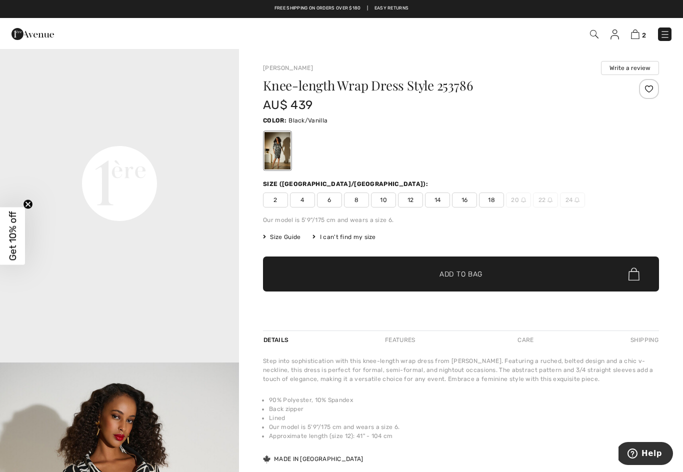
scroll to position [756, 0]
